Goal: Task Accomplishment & Management: Use online tool/utility

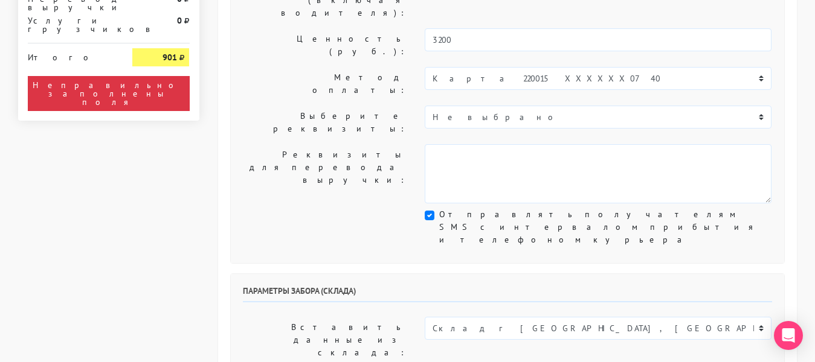
scroll to position [330, 0]
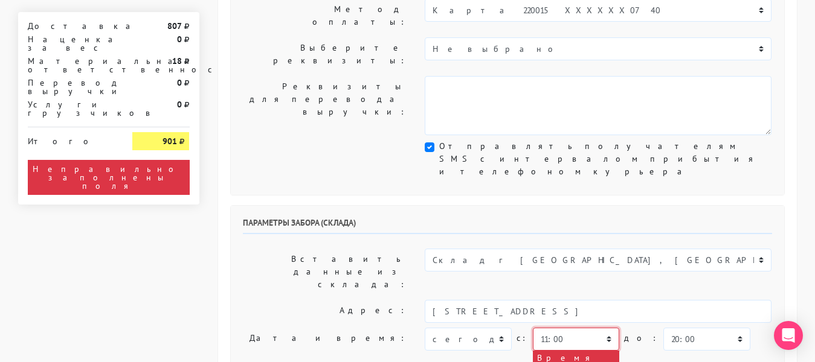
click at [603, 328] on select "00:00 00:30 01:00 01:30 02:00 02:30 03:00 03:30 04:00 04:30 05:00 05:30 06:00 0…" at bounding box center [576, 339] width 86 height 23
select select "13:00"
click at [533, 328] on select "00:00 00:30 01:00 01:30 02:00 02:30 03:00 03:30 04:00 04:30 05:00 05:30 06:00 0…" at bounding box center [576, 339] width 86 height 23
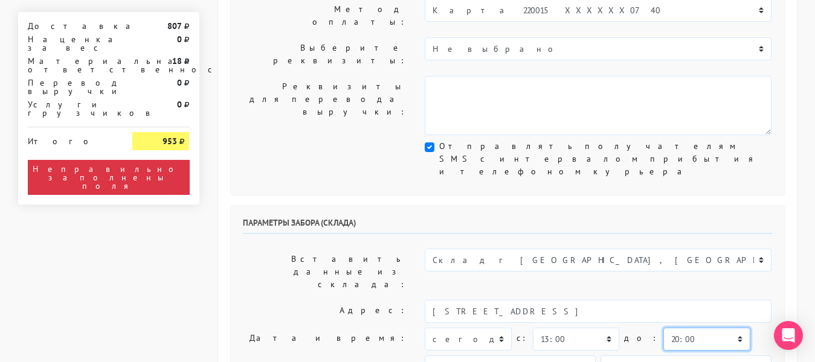
click at [669, 328] on select "00:00 00:30 01:00 01:30 02:00 02:30 03:00 03:30 04:00 04:30 05:00 05:30 06:00 0…" at bounding box center [706, 339] width 86 height 23
select select "13:30"
click at [663, 328] on select "00:00 00:30 01:00 01:30 02:00 02:30 03:00 03:30 04:00 04:30 05:00 05:30 06:00 0…" at bounding box center [706, 339] width 86 height 23
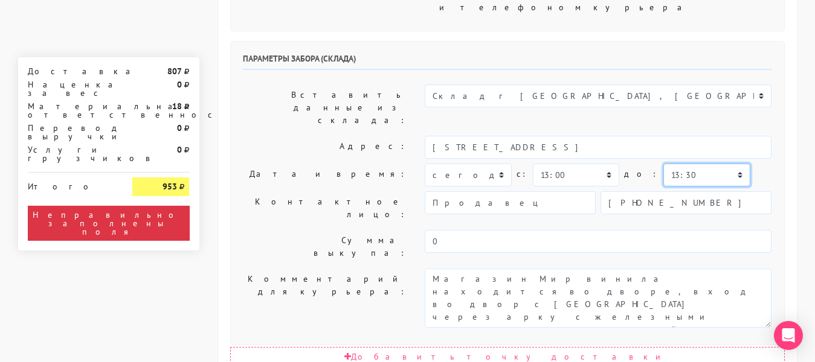
scroll to position [549, 0]
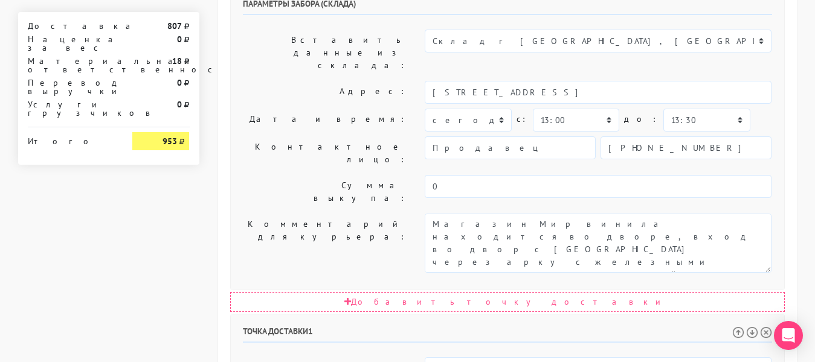
select select "13:30"
select select "14:30"
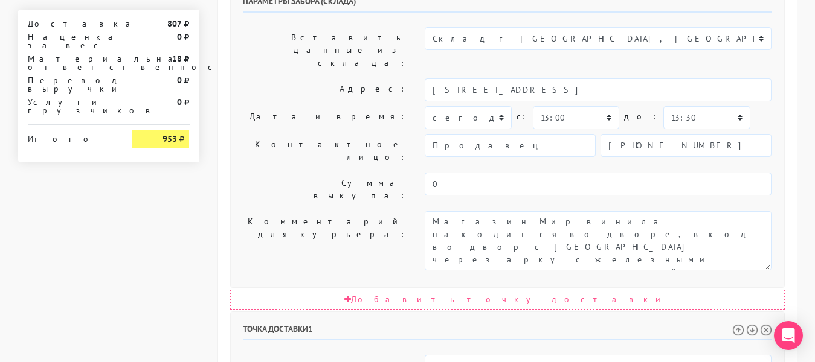
scroll to position [752, 0]
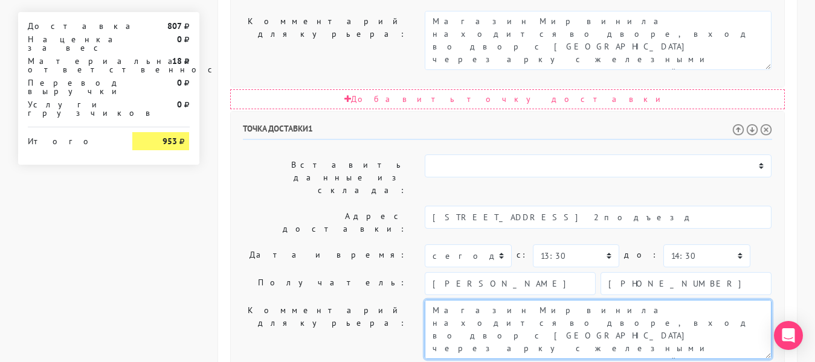
click at [580, 300] on textarea "Магазин Мир винила находится во дворе, вход во двор с [GEOGRAPHIC_DATA] через а…" at bounding box center [598, 329] width 347 height 59
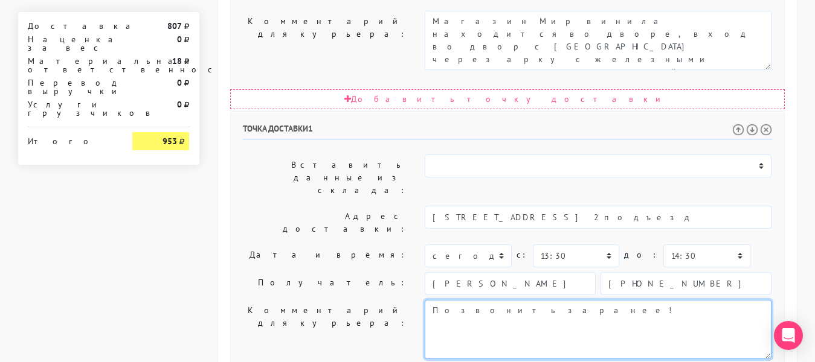
type textarea "Позвонить заранее!"
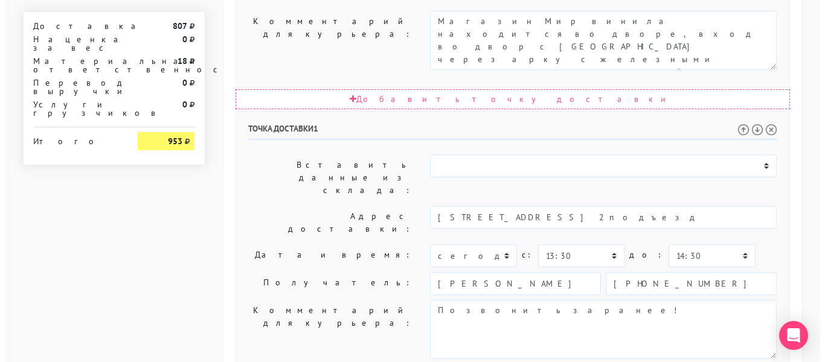
scroll to position [0, 0]
